Goal: Task Accomplishment & Management: Complete application form

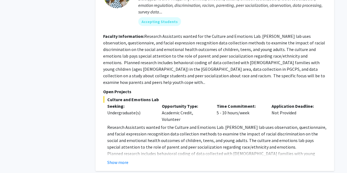
scroll to position [659, 0]
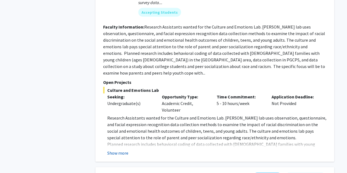
click at [121, 150] on button "Show more" at bounding box center [117, 153] width 21 height 7
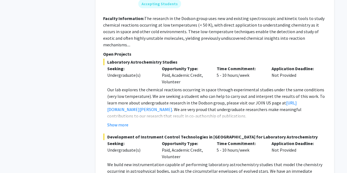
scroll to position [989, 0]
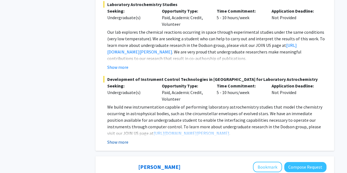
click at [123, 139] on button "Show more" at bounding box center [117, 142] width 21 height 7
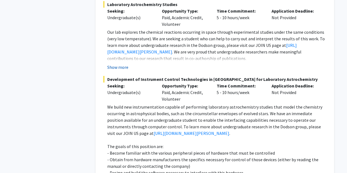
click at [127, 64] on button "Show more" at bounding box center [117, 67] width 21 height 7
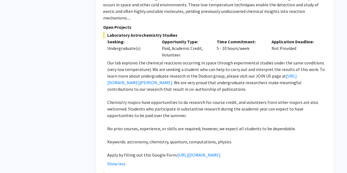
scroll to position [960, 0]
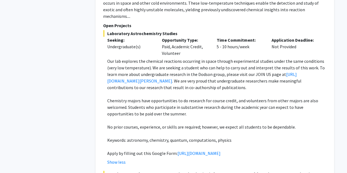
drag, startPoint x: 198, startPoint y: 85, endPoint x: 207, endPoint y: 95, distance: 13.5
drag, startPoint x: 180, startPoint y: 134, endPoint x: 218, endPoint y: 75, distance: 70.2
click at [218, 97] on p "Chemistry majors have opportunities to do research for course credit, and volun…" at bounding box center [216, 107] width 219 height 20
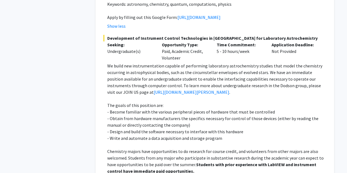
scroll to position [1097, 0]
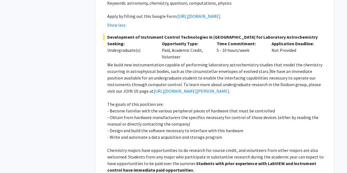
click at [266, 62] on p "We build new instrumentation capable of performing laboratory astrochemistry st…" at bounding box center [216, 78] width 219 height 33
click at [190, 62] on p "We build new instrumentation capable of performing laboratory astrochemistry st…" at bounding box center [216, 78] width 219 height 33
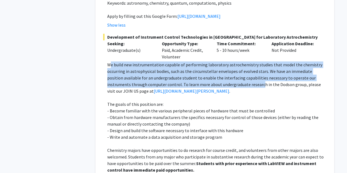
drag, startPoint x: 111, startPoint y: 51, endPoint x: 226, endPoint y: 69, distance: 116.5
click at [228, 69] on p "We build new instrumentation capable of performing laboratory astrochemistry st…" at bounding box center [216, 78] width 219 height 33
click at [226, 69] on p "We build new instrumentation capable of performing laboratory astrochemistry st…" at bounding box center [216, 78] width 219 height 33
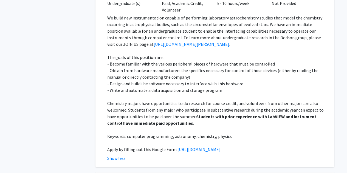
scroll to position [1152, 0]
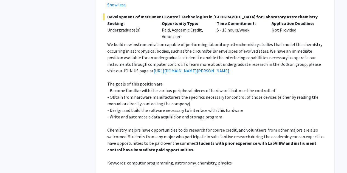
drag, startPoint x: 300, startPoint y: 112, endPoint x: 265, endPoint y: 101, distance: 36.6
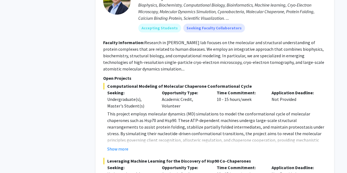
scroll to position [1380, 0]
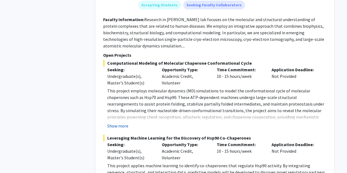
click at [122, 129] on button "Show more" at bounding box center [117, 126] width 21 height 7
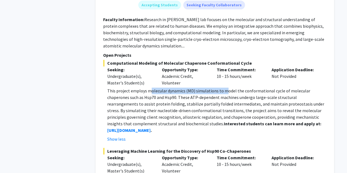
drag, startPoint x: 151, startPoint y: 90, endPoint x: 223, endPoint y: 90, distance: 72.5
click at [223, 90] on p "This project employs molecular dynamics (MD) simulations to model the conformat…" at bounding box center [216, 111] width 219 height 46
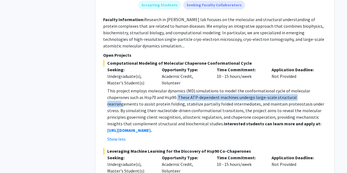
drag, startPoint x: 155, startPoint y: 98, endPoint x: 283, endPoint y: 100, distance: 128.6
click at [283, 100] on p "This project employs molecular dynamics (MD) simulations to model the conformat…" at bounding box center [216, 111] width 219 height 46
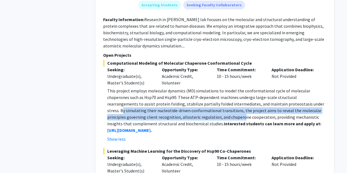
drag, startPoint x: 283, startPoint y: 103, endPoint x: 190, endPoint y: 117, distance: 93.9
click at [190, 117] on p "This project employs molecular dynamics (MD) simulations to model the conformat…" at bounding box center [216, 111] width 219 height 46
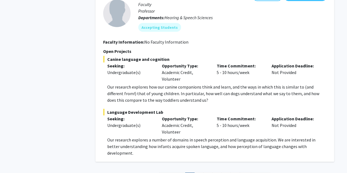
scroll to position [2893, 0]
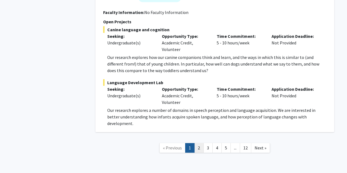
click at [201, 143] on link "2" at bounding box center [198, 148] width 9 height 10
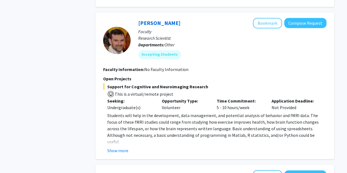
drag, startPoint x: 222, startPoint y: 95, endPoint x: 219, endPoint y: 134, distance: 39.1
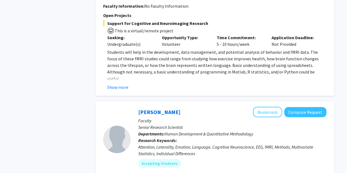
scroll to position [607, 0]
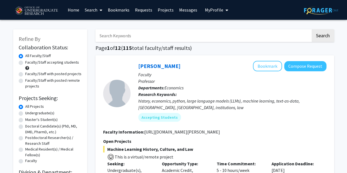
click at [224, 10] on span "My profile dropdown to access profile and logout" at bounding box center [226, 10] width 5 height 19
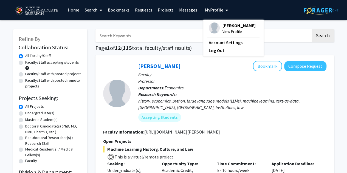
click at [224, 10] on span "My profile dropdown to access profile and logout" at bounding box center [226, 10] width 5 height 19
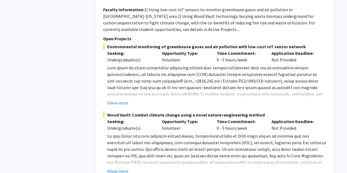
scroll to position [1730, 0]
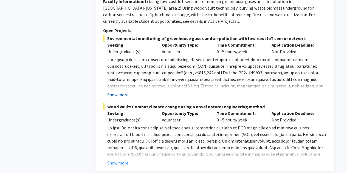
click at [120, 91] on button "Show more" at bounding box center [117, 94] width 21 height 7
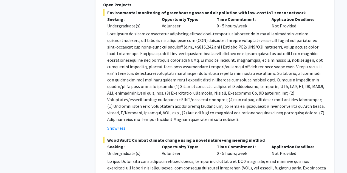
scroll to position [1785, 0]
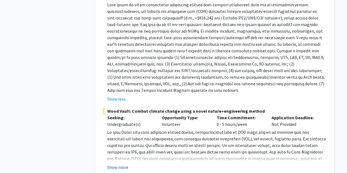
click at [113, 164] on button "Show more" at bounding box center [117, 167] width 21 height 7
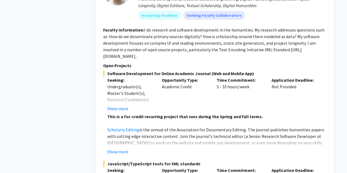
scroll to position [2170, 0]
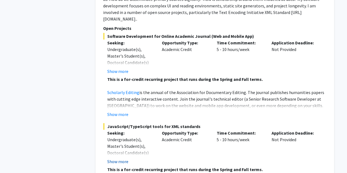
click at [122, 158] on button "Show more" at bounding box center [117, 161] width 21 height 7
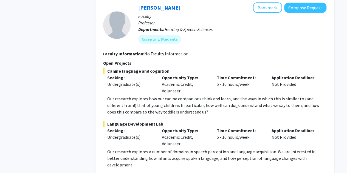
scroll to position [2834, 0]
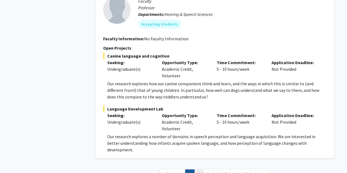
click at [197, 170] on link "2" at bounding box center [198, 175] width 9 height 10
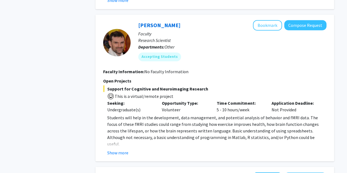
scroll to position [467, 0]
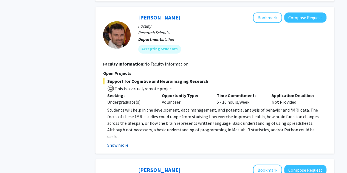
click at [127, 146] on button "Show more" at bounding box center [117, 145] width 21 height 7
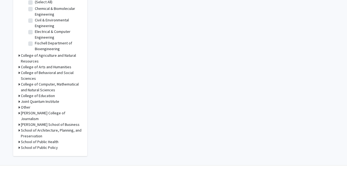
scroll to position [1909, 0]
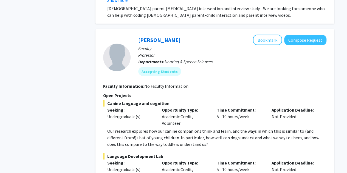
scroll to position [2649, 0]
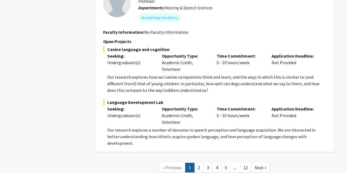
drag, startPoint x: 206, startPoint y: 64, endPoint x: 211, endPoint y: 186, distance: 122.1
click at [202, 163] on link "2" at bounding box center [198, 168] width 9 height 10
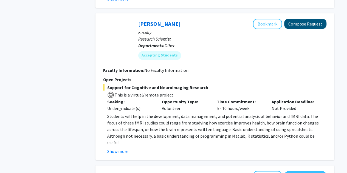
scroll to position [494, 0]
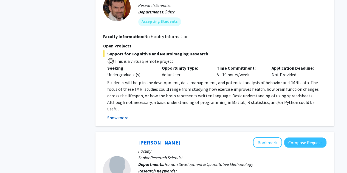
click at [119, 116] on button "Show more" at bounding box center [117, 117] width 21 height 7
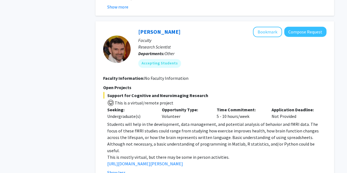
scroll to position [412, 0]
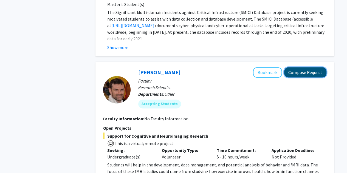
click at [312, 71] on button "Compose Request" at bounding box center [306, 72] width 42 height 10
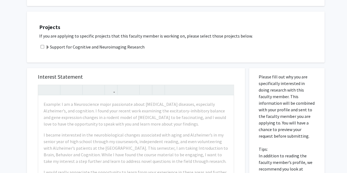
scroll to position [55, 0]
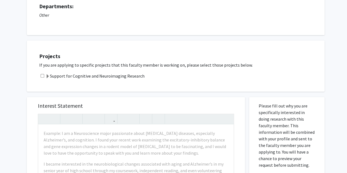
click at [76, 78] on label "Support for Cognitive and Neuroimaging Research" at bounding box center [95, 76] width 99 height 7
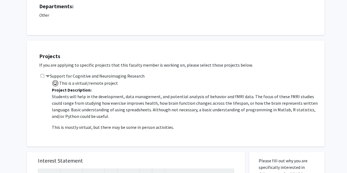
click at [76, 78] on label "Support for Cognitive and Neuroimaging Research" at bounding box center [95, 76] width 99 height 7
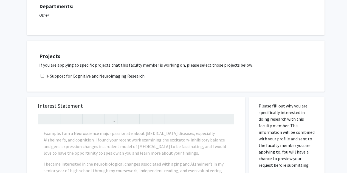
click at [44, 76] on input "checkbox" at bounding box center [43, 76] width 4 height 4
checkbox input "true"
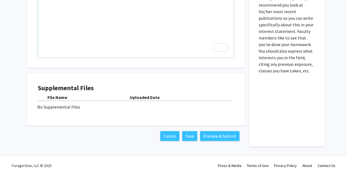
scroll to position [140, 0]
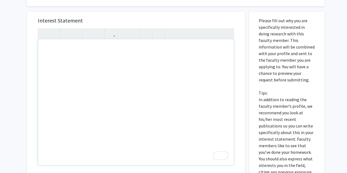
click at [71, 62] on div "To enrich screen reader interactions, please activate Accessibility in Grammarl…" at bounding box center [136, 102] width 196 height 126
paste div "To enrich screen reader interactions, please activate Accessibility in Grammarl…"
type textarea "<p>Hi, </p> <p>My name is Nimal Muthukumar, and I am a first-year Computer Engi…"
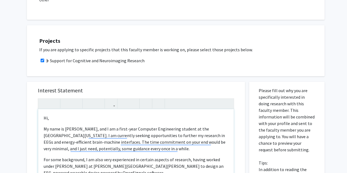
scroll to position [72, 0]
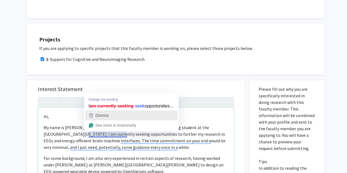
click at [134, 115] on div "Dismiss" at bounding box center [131, 116] width 87 height 8
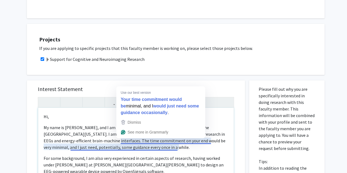
click at [169, 154] on div "Hi,  My name is Nimal Muthukumar, and I am a first-year Computer Engineering …" at bounding box center [136, 171] width 196 height 126
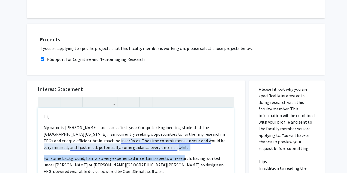
drag, startPoint x: 182, startPoint y: 151, endPoint x: 172, endPoint y: 148, distance: 10.5
click at [172, 148] on div "Hi,  My name is Nimal Muthukumar, and I am a first-year Computer Engineering …" at bounding box center [136, 171] width 196 height 126
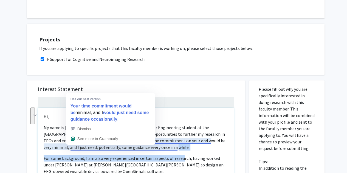
click at [182, 149] on p "My name is Nimal Muthukumar, and I am a first-year Computer Engineering student…" at bounding box center [136, 137] width 185 height 26
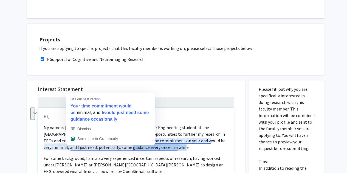
drag, startPoint x: 182, startPoint y: 149, endPoint x: 125, endPoint y: 145, distance: 56.7
click at [125, 145] on p "My name is Nimal Muthukumar, and I am a first-year Computer Engineering student…" at bounding box center [136, 137] width 185 height 26
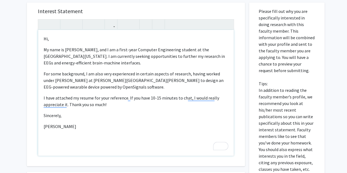
scroll to position [152, 0]
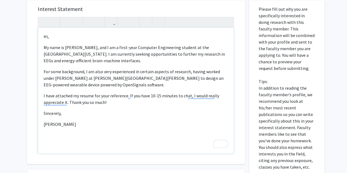
click at [120, 106] on div "Hi,  My name is Nimal Muthukumar, and I am a first-year Computer Engineering …" at bounding box center [136, 91] width 196 height 126
click at [97, 128] on div "Hi,  My name is Nimal Muthukumar, and I am a first-year Computer Engineering …" at bounding box center [136, 91] width 196 height 126
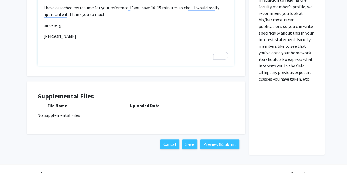
scroll to position [242, 0]
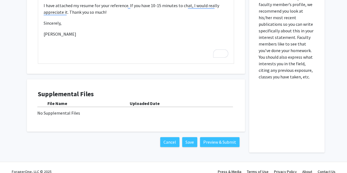
click at [68, 101] on div "File Name" at bounding box center [89, 103] width 82 height 7
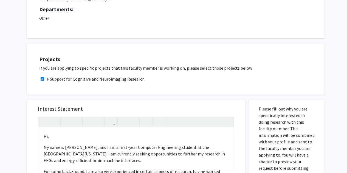
scroll to position [49, 0]
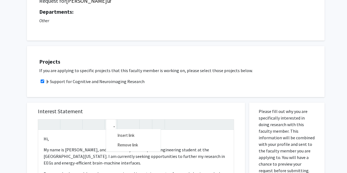
click at [114, 126] on button "button" at bounding box center [111, 125] width 10 height 10
click at [213, 110] on h5 "Interest Statement" at bounding box center [136, 111] width 196 height 7
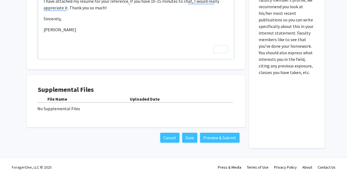
scroll to position [247, 0]
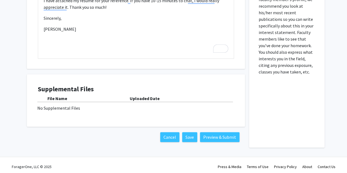
click at [69, 87] on h4 "Supplemental Files" at bounding box center [136, 89] width 196 height 8
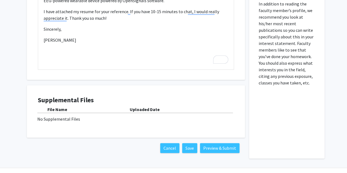
scroll to position [238, 0]
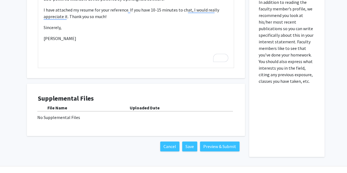
click at [54, 121] on div "No Supplemental Files" at bounding box center [135, 117] width 197 height 7
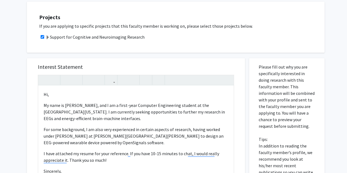
scroll to position [37, 0]
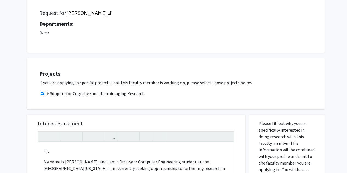
click at [47, 95] on span at bounding box center [48, 94] width 4 height 4
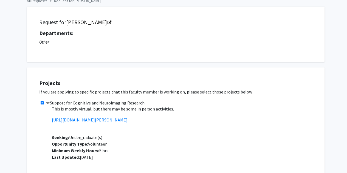
scroll to position [0, 0]
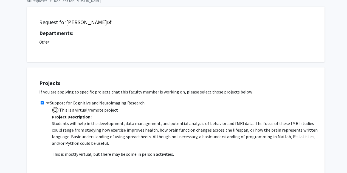
click at [48, 101] on span at bounding box center [48, 103] width 4 height 4
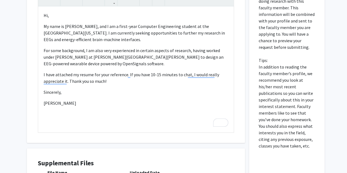
scroll to position [173, 0]
click at [83, 101] on p "[PERSON_NAME]" at bounding box center [136, 103] width 185 height 7
click at [73, 126] on p "[PERSON_NAME]" at bounding box center [136, 113] width 185 height 26
type textarea "<p>Hi, </p> <p>My name is Nimal Muthukumar, and I am a first-year Computer Engi…"
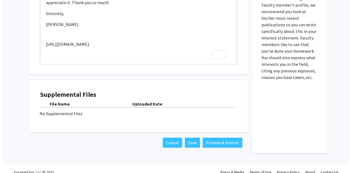
scroll to position [250, 0]
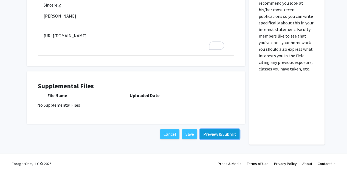
click at [220, 134] on button "Preview & Submit" at bounding box center [220, 134] width 40 height 10
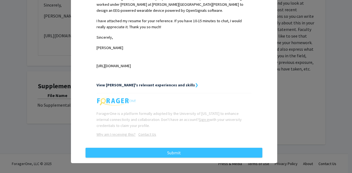
scroll to position [197, 0]
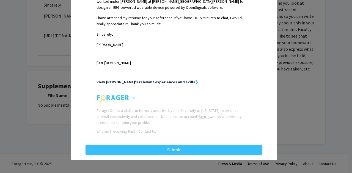
click at [158, 82] on strong "View Nimal's relevant experiences and skills" at bounding box center [145, 82] width 98 height 5
click at [195, 81] on strong "❯" at bounding box center [196, 82] width 3 height 5
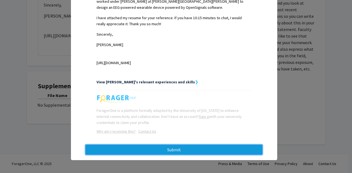
click at [178, 148] on button "Submit" at bounding box center [173, 150] width 177 height 10
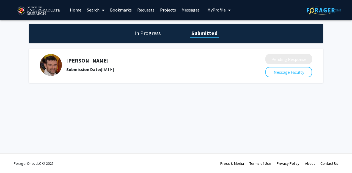
click at [149, 35] on h1 "In Progress" at bounding box center [147, 33] width 29 height 8
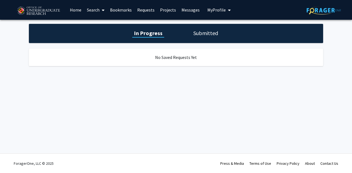
click at [197, 35] on h1 "Submitted" at bounding box center [205, 33] width 28 height 8
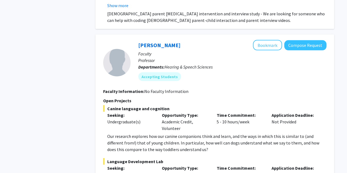
scroll to position [2649, 0]
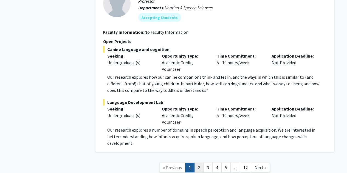
click at [201, 163] on link "2" at bounding box center [198, 168] width 9 height 10
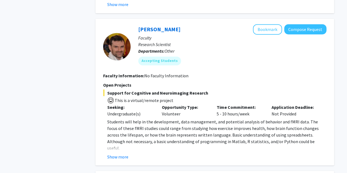
scroll to position [506, 0]
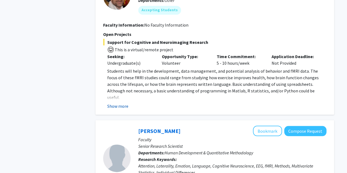
click at [115, 104] on button "Show more" at bounding box center [117, 106] width 21 height 7
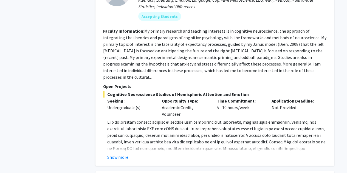
scroll to position [686, 0]
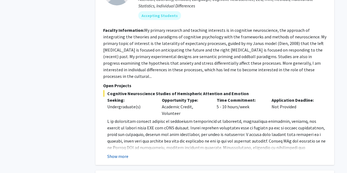
click at [119, 153] on button "Show more" at bounding box center [117, 156] width 21 height 7
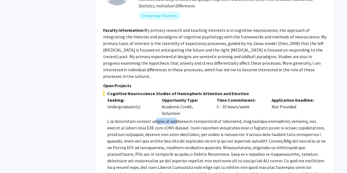
drag, startPoint x: 158, startPoint y: 110, endPoint x: 178, endPoint y: 110, distance: 20.3
click at [178, 118] on p at bounding box center [216, 151] width 219 height 66
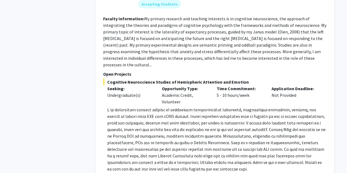
scroll to position [701, 0]
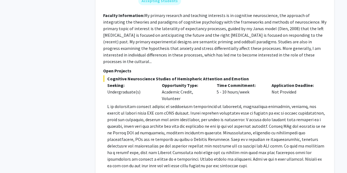
drag, startPoint x: 198, startPoint y: 107, endPoint x: 197, endPoint y: 121, distance: 13.2
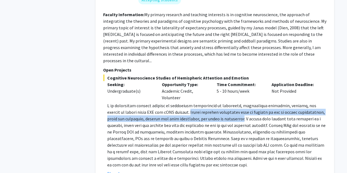
drag, startPoint x: 178, startPoint y: 100, endPoint x: 225, endPoint y: 105, distance: 47.2
click at [225, 105] on p at bounding box center [216, 135] width 219 height 66
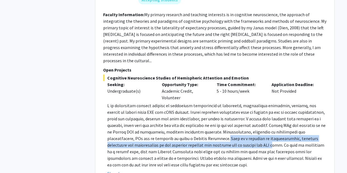
drag, startPoint x: 191, startPoint y: 126, endPoint x: 220, endPoint y: 129, distance: 29.1
click at [220, 129] on p at bounding box center [216, 135] width 219 height 66
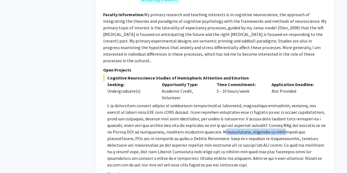
drag, startPoint x: 205, startPoint y: 116, endPoint x: 266, endPoint y: 120, distance: 61.1
click at [266, 120] on p at bounding box center [216, 135] width 219 height 66
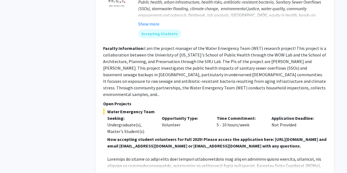
drag, startPoint x: 199, startPoint y: 106, endPoint x: 204, endPoint y: 133, distance: 27.1
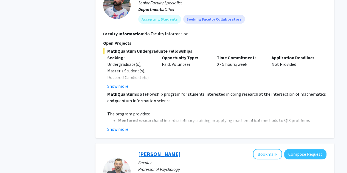
scroll to position [1158, 0]
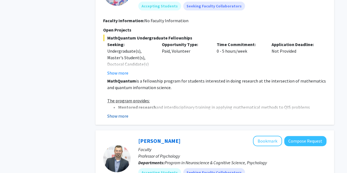
click at [122, 113] on button "Show more" at bounding box center [117, 116] width 21 height 7
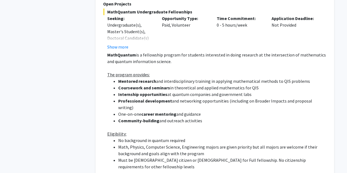
scroll to position [1131, 0]
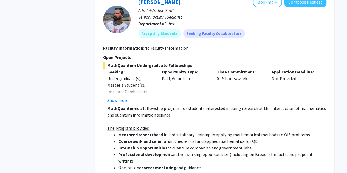
click at [121, 97] on button "Show more" at bounding box center [117, 100] width 21 height 7
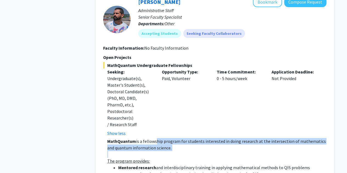
drag, startPoint x: 155, startPoint y: 121, endPoint x: 171, endPoint y: 133, distance: 20.3
click at [171, 151] on p at bounding box center [216, 154] width 219 height 7
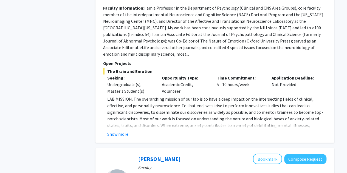
scroll to position [1598, 0]
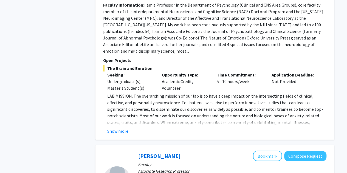
click at [128, 94] on fg-read-more "LAB MISSION. The overarching mission of our lab is to have a deep impact on the…" at bounding box center [215, 114] width 224 height 42
click at [123, 128] on button "Show more" at bounding box center [117, 131] width 21 height 7
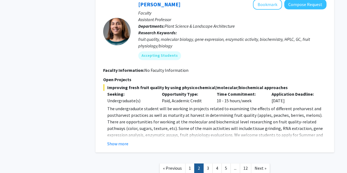
scroll to position [2259, 0]
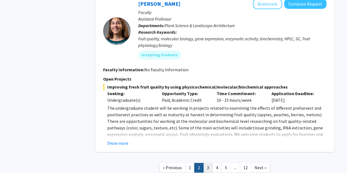
click at [207, 163] on link "3" at bounding box center [208, 168] width 9 height 10
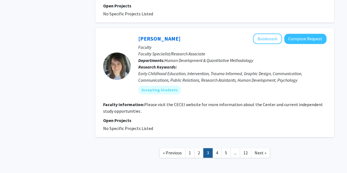
scroll to position [1401, 0]
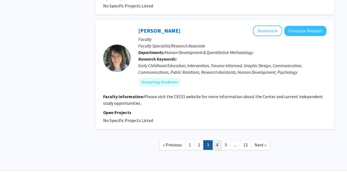
click at [219, 140] on link "4" at bounding box center [217, 145] width 9 height 10
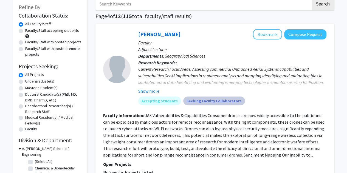
scroll to position [55, 0]
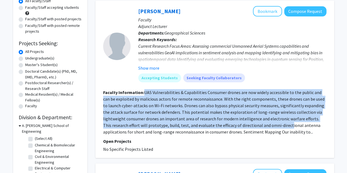
drag, startPoint x: 145, startPoint y: 94, endPoint x: 251, endPoint y: 127, distance: 111.6
click at [251, 127] on fg-read-more "UAS Vulnerabilities & Capabilities Consumer drones are now widely accessible to…" at bounding box center [214, 112] width 222 height 45
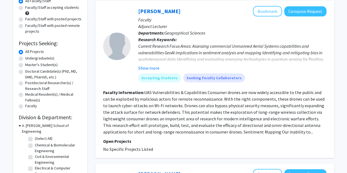
click at [254, 134] on fg-read-more "UAS Vulnerabilities & Capabilities Consumer drones are now widely accessible to…" at bounding box center [214, 112] width 222 height 45
click at [255, 134] on fg-read-more "UAS Vulnerabilities & Capabilities Consumer drones are now widely accessible to…" at bounding box center [214, 112] width 222 height 45
click at [156, 71] on button "Show more" at bounding box center [148, 68] width 21 height 7
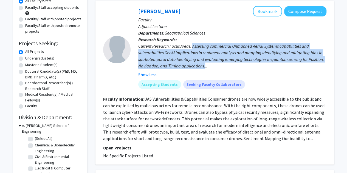
drag, startPoint x: 193, startPoint y: 47, endPoint x: 205, endPoint y: 63, distance: 20.1
click at [205, 63] on div "Current Research Focus Areas: Assessing commercial Unmanned Aerial Systems capa…" at bounding box center [232, 56] width 188 height 26
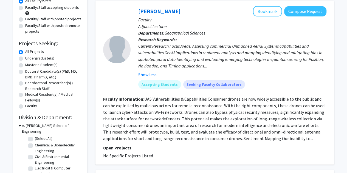
click at [205, 63] on div "Current Research Focus Areas: Assessing commercial Unmanned Aerial Systems capa…" at bounding box center [232, 56] width 188 height 26
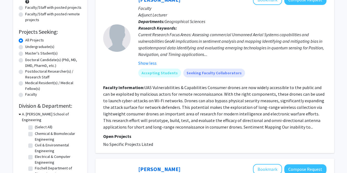
scroll to position [2, 0]
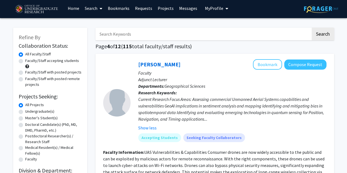
drag, startPoint x: 304, startPoint y: 66, endPoint x: 317, endPoint y: 76, distance: 16.5
click at [317, 74] on p "Faculty" at bounding box center [232, 73] width 188 height 7
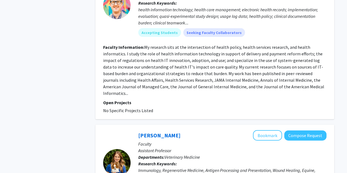
scroll to position [610, 0]
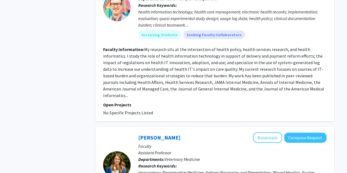
drag, startPoint x: 286, startPoint y: 87, endPoint x: 255, endPoint y: 76, distance: 32.5
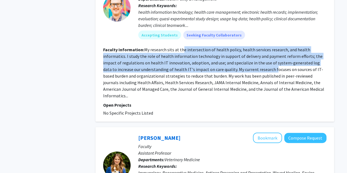
drag, startPoint x: 181, startPoint y: 50, endPoint x: 239, endPoint y: 69, distance: 61.1
click at [241, 69] on fg-read-more "My research sits at the intersection of health policy, health services research…" at bounding box center [213, 73] width 221 height 52
click at [239, 69] on fg-read-more "My research sits at the intersection of health policy, health services research…" at bounding box center [213, 73] width 221 height 52
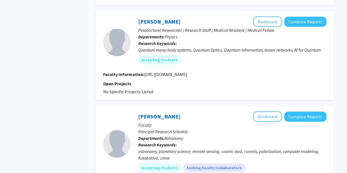
scroll to position [857, 0]
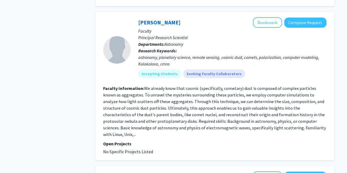
drag, startPoint x: 186, startPoint y: 73, endPoint x: 201, endPoint y: 57, distance: 22.2
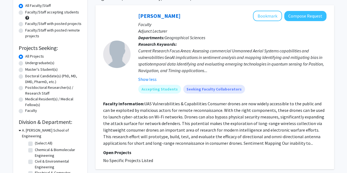
scroll to position [41, 0]
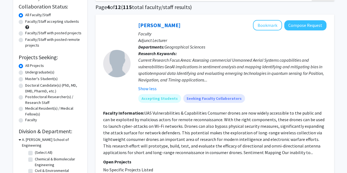
drag, startPoint x: 309, startPoint y: 28, endPoint x: 327, endPoint y: 46, distance: 26.0
click at [327, 46] on div "Mayur Gosai Bookmark Compose Request Faculty Adjunct Lecturer Departments: Geog…" at bounding box center [215, 97] width 239 height 164
drag, startPoint x: 312, startPoint y: 22, endPoint x: 319, endPoint y: 34, distance: 13.2
click at [319, 34] on p "Faculty" at bounding box center [232, 33] width 188 height 7
click at [313, 29] on button "Compose Request" at bounding box center [306, 25] width 42 height 10
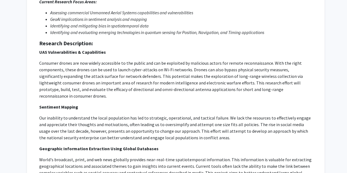
scroll to position [82, 0]
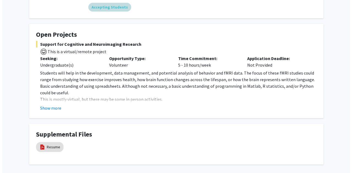
scroll to position [102, 0]
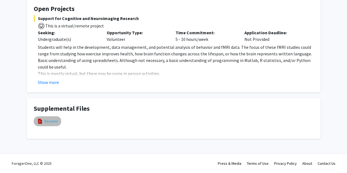
click at [48, 120] on link "Resume" at bounding box center [50, 122] width 13 height 6
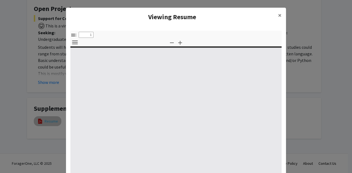
select select "custom"
type input "0"
select select "custom"
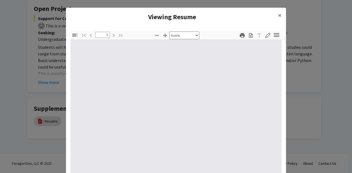
type input "1"
select select "auto"
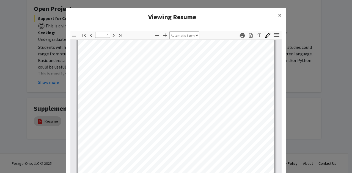
scroll to position [267, 0]
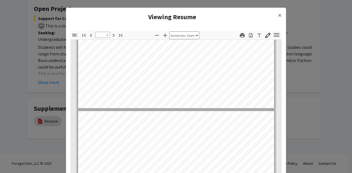
type input "1"
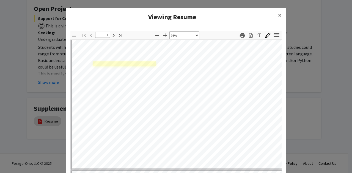
scroll to position [150, 0]
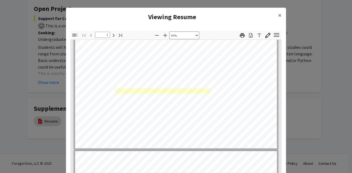
select select "custom"
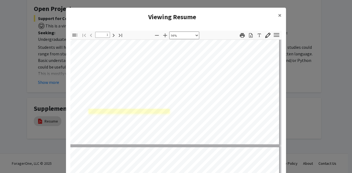
scroll to position [172, 5]
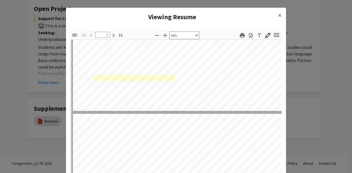
type input "2"
select select "custom"
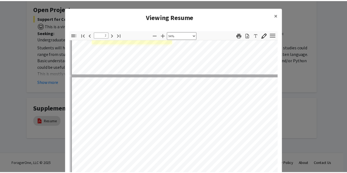
scroll to position [243, 0]
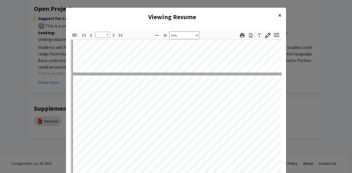
click at [280, 15] on button "×" at bounding box center [279, 15] width 12 height 15
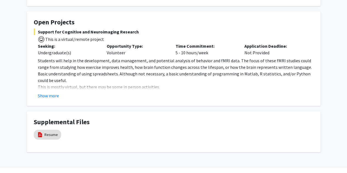
scroll to position [0, 0]
